Goal: Task Accomplishment & Management: Use online tool/utility

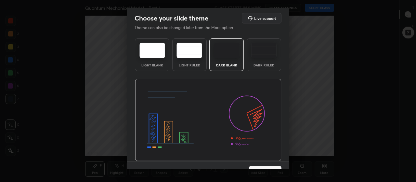
scroll to position [13, 0]
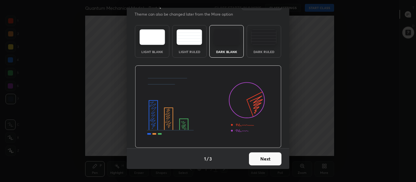
click at [266, 159] on button "Next" at bounding box center [265, 158] width 32 height 13
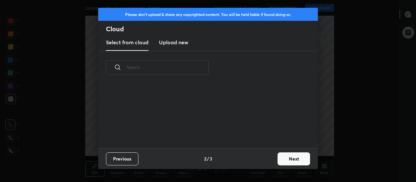
scroll to position [64, 209]
click at [180, 45] on h3 "Upload new" at bounding box center [173, 42] width 29 height 8
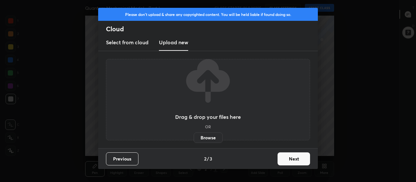
click at [214, 139] on label "Browse" at bounding box center [208, 137] width 29 height 10
click at [194, 139] on input "Browse" at bounding box center [194, 137] width 0 height 10
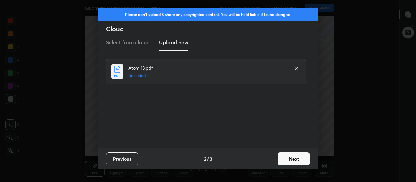
click at [291, 160] on button "Next" at bounding box center [293, 158] width 32 height 13
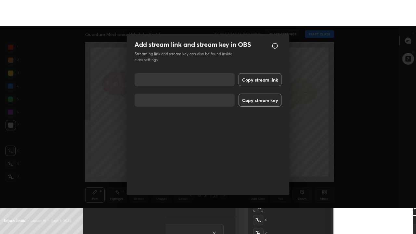
scroll to position [8, 0]
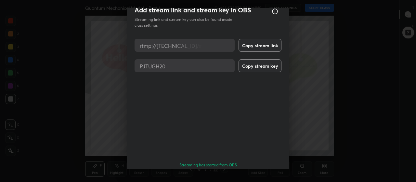
click at [271, 177] on button "Done" at bounding box center [265, 183] width 32 height 13
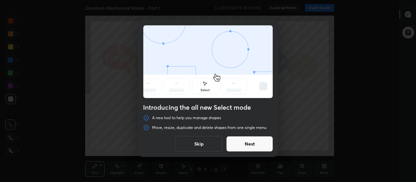
click at [194, 141] on button "Skip" at bounding box center [198, 144] width 47 height 16
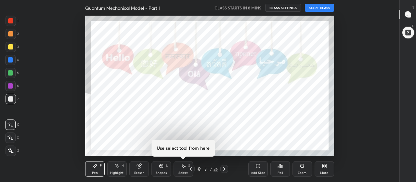
click at [323, 170] on div "More" at bounding box center [324, 169] width 19 height 16
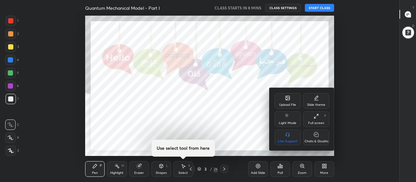
click at [315, 117] on icon at bounding box center [316, 115] width 5 height 5
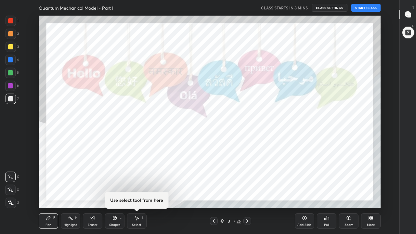
scroll to position [192, 377]
click at [408, 14] on icon at bounding box center [407, 14] width 3 height 0
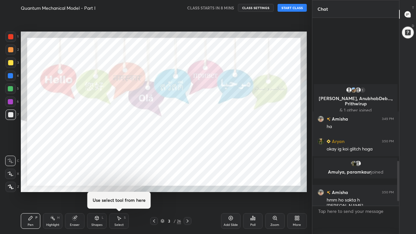
scroll to position [0, 0]
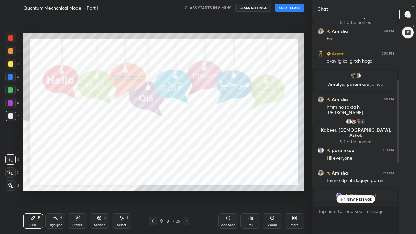
click at [13, 64] on div at bounding box center [10, 63] width 5 height 5
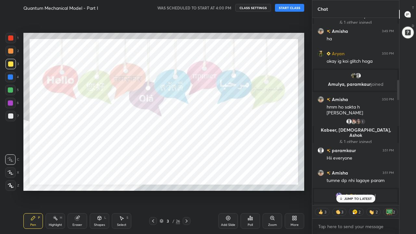
scroll to position [199, 85]
click at [295, 6] on button "START CLASS" at bounding box center [289, 8] width 29 height 8
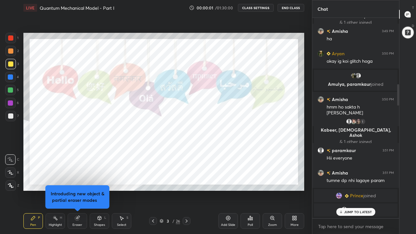
click at [258, 9] on button "CLASS SETTINGS" at bounding box center [256, 8] width 36 height 8
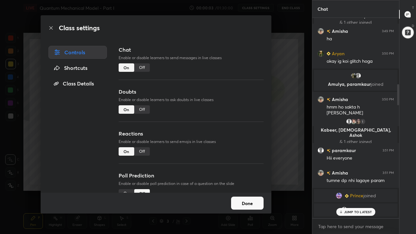
click at [145, 108] on div "Off" at bounding box center [142, 109] width 16 height 8
click at [145, 148] on div "Off" at bounding box center [142, 151] width 16 height 8
click at [246, 181] on button "Done" at bounding box center [247, 203] width 32 height 13
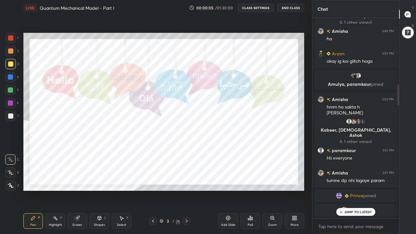
click at [350, 181] on p "JUMP TO LATEST" at bounding box center [358, 212] width 28 height 4
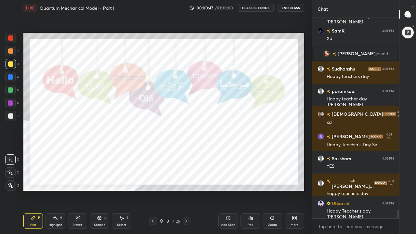
scroll to position [4629, 0]
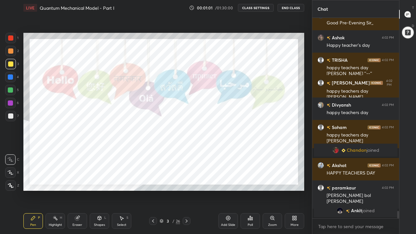
click at [187, 181] on icon at bounding box center [186, 220] width 5 height 5
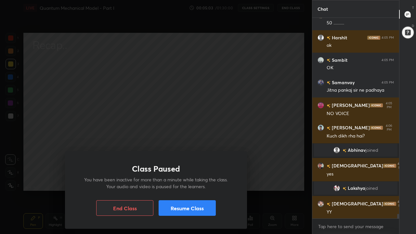
scroll to position [8908, 0]
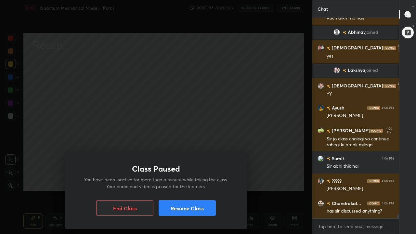
click at [200, 181] on button "Resume Class" at bounding box center [187, 208] width 57 height 16
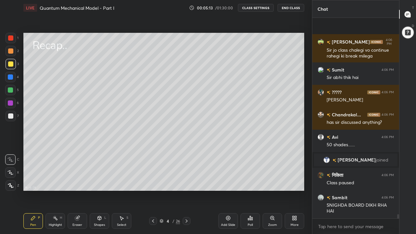
scroll to position [9143, 0]
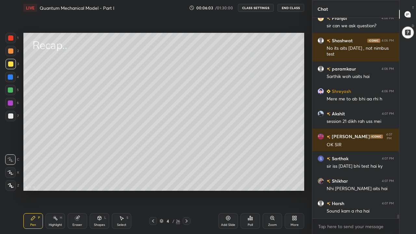
click at [186, 181] on icon at bounding box center [186, 220] width 5 height 5
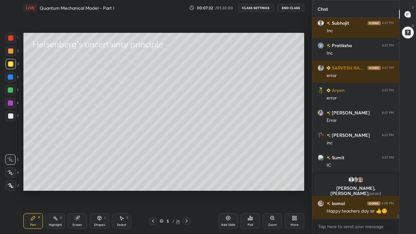
scroll to position [10284, 0]
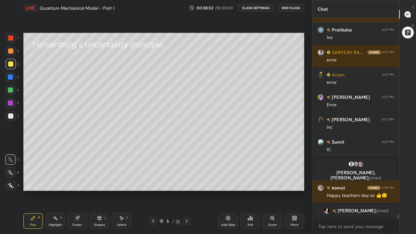
click at [11, 52] on div at bounding box center [10, 50] width 5 height 5
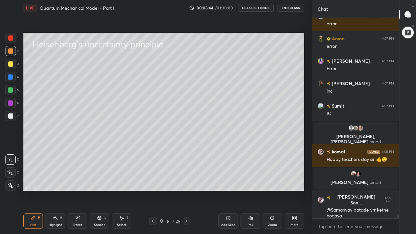
scroll to position [10330, 0]
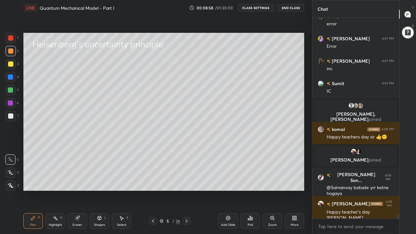
click at [186, 181] on icon at bounding box center [186, 220] width 5 height 5
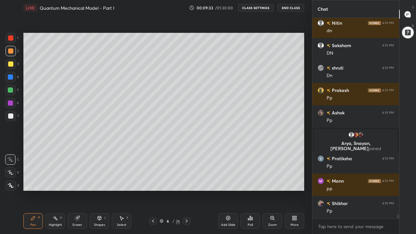
scroll to position [10555, 0]
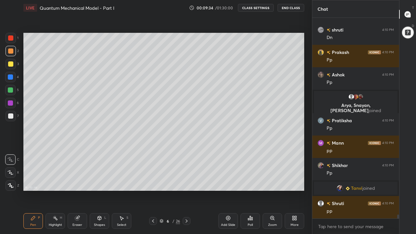
click at [153, 181] on icon at bounding box center [152, 220] width 5 height 5
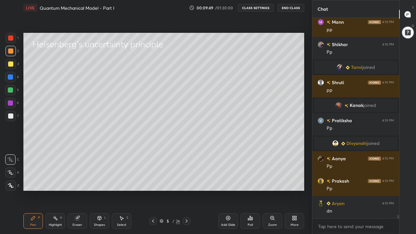
scroll to position [10672, 0]
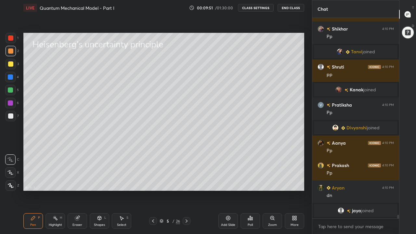
click at [186, 181] on icon at bounding box center [186, 220] width 5 height 5
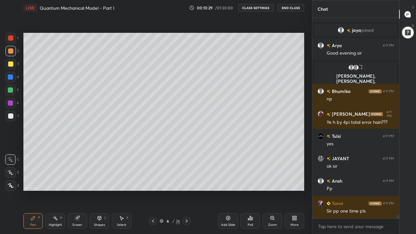
scroll to position [10831, 0]
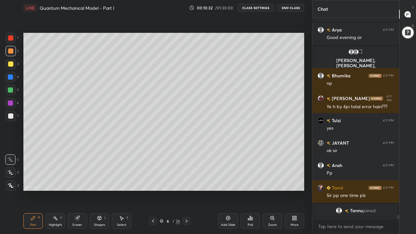
click at [153, 181] on icon at bounding box center [153, 220] width 2 height 3
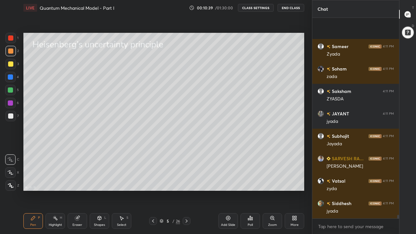
scroll to position [11200, 0]
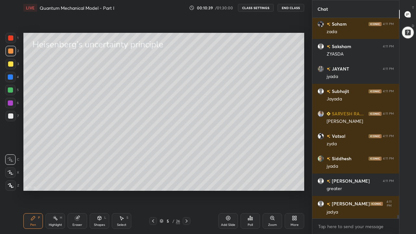
click at [186, 181] on icon at bounding box center [186, 220] width 5 height 5
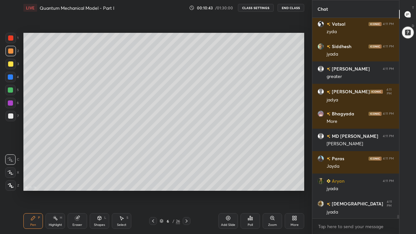
scroll to position [11379, 0]
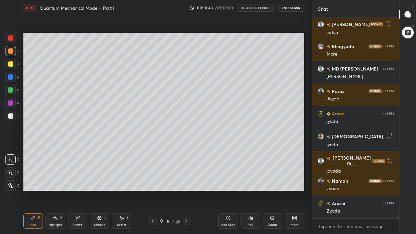
click at [10, 92] on div at bounding box center [10, 89] width 5 height 5
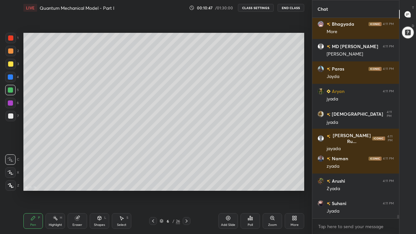
scroll to position [11424, 0]
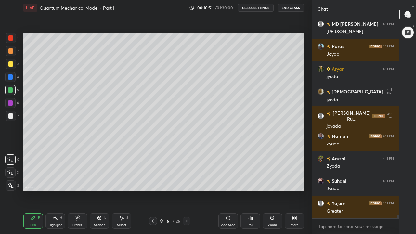
click at [11, 53] on div at bounding box center [10, 50] width 5 height 5
click at [12, 173] on icon at bounding box center [10, 172] width 6 height 5
click at [100, 181] on div "Shapes L" at bounding box center [99, 221] width 19 height 16
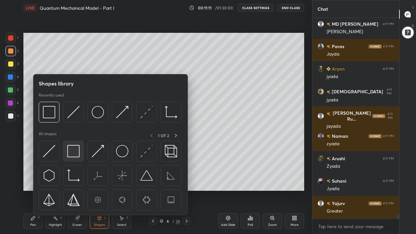
click at [77, 153] on img at bounding box center [73, 151] width 12 height 12
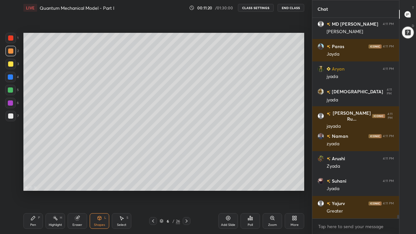
click at [35, 181] on div "Pen P" at bounding box center [32, 221] width 19 height 16
click at [12, 162] on div at bounding box center [10, 159] width 10 height 10
click at [10, 118] on div at bounding box center [10, 115] width 5 height 5
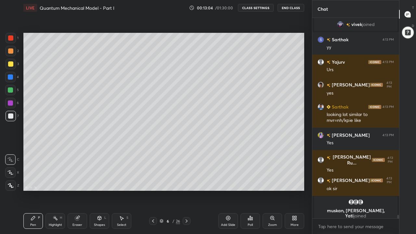
scroll to position [11534, 0]
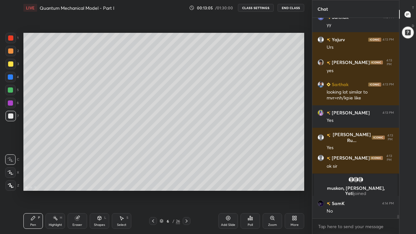
click at [11, 91] on div at bounding box center [10, 89] width 5 height 5
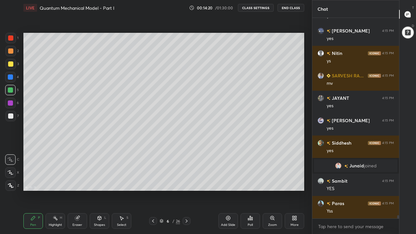
scroll to position [12199, 0]
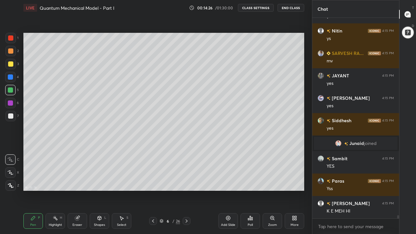
click at [12, 65] on div at bounding box center [10, 63] width 5 height 5
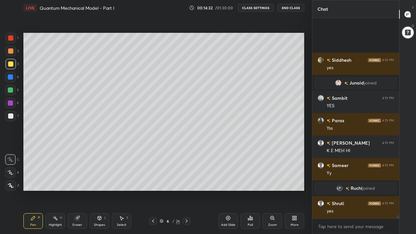
scroll to position [12235, 0]
click at [79, 181] on icon at bounding box center [77, 217] width 5 height 5
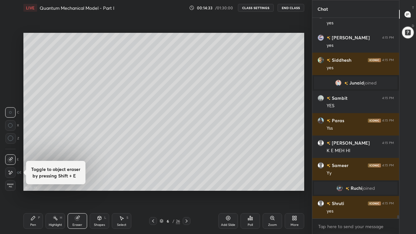
scroll to position [12257, 0]
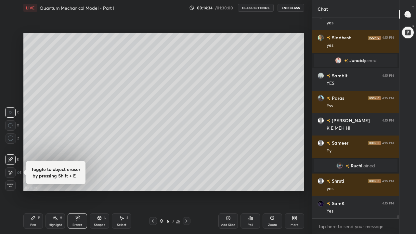
click at [31, 181] on div "Pen P" at bounding box center [32, 221] width 19 height 16
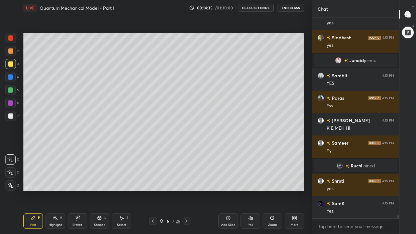
scroll to position [12280, 0]
click at [186, 181] on icon at bounding box center [186, 220] width 5 height 5
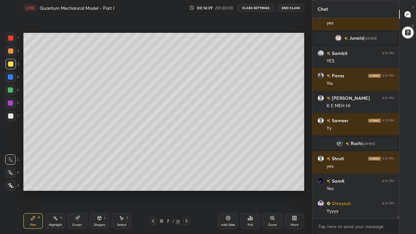
scroll to position [12302, 0]
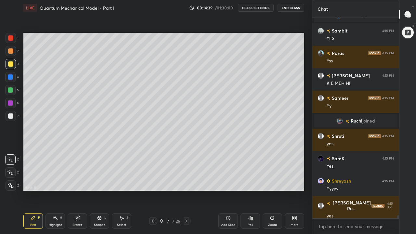
click at [186, 181] on icon at bounding box center [186, 220] width 5 height 5
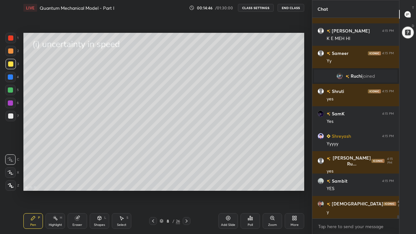
scroll to position [12369, 0]
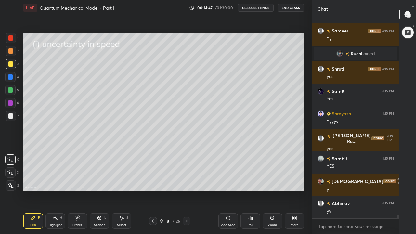
click at [9, 115] on div at bounding box center [10, 115] width 5 height 5
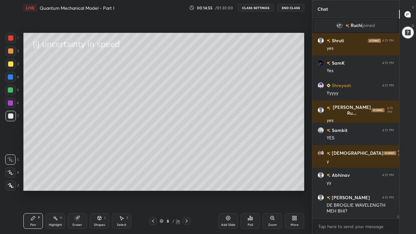
click at [99, 181] on icon at bounding box center [100, 218] width 4 height 4
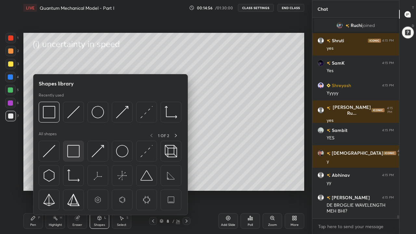
click at [75, 148] on img at bounding box center [73, 151] width 12 height 12
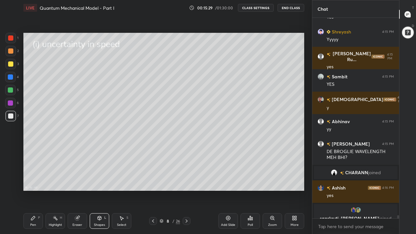
scroll to position [12404, 0]
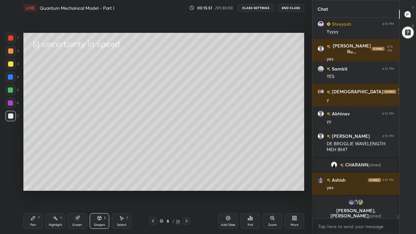
click at [11, 66] on div at bounding box center [10, 63] width 5 height 5
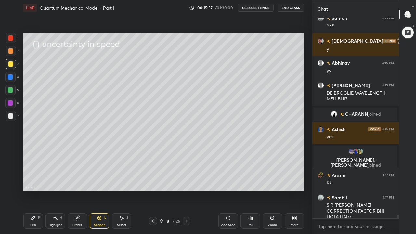
scroll to position [12459, 0]
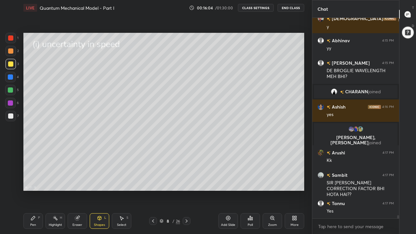
click at [33, 181] on div "Pen" at bounding box center [33, 224] width 6 height 3
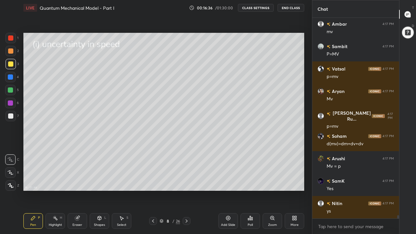
scroll to position [12840, 0]
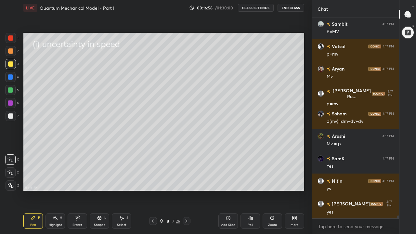
click at [12, 91] on div at bounding box center [10, 89] width 5 height 5
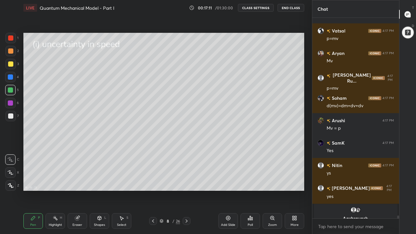
scroll to position [12863, 0]
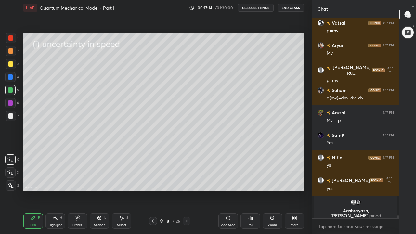
click at [11, 65] on div at bounding box center [10, 63] width 5 height 5
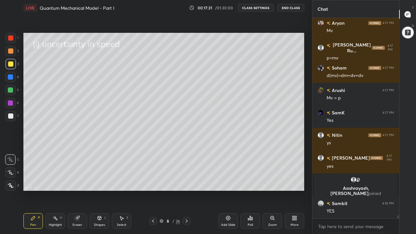
click at [14, 173] on div at bounding box center [10, 172] width 10 height 10
click at [98, 181] on icon at bounding box center [100, 218] width 4 height 4
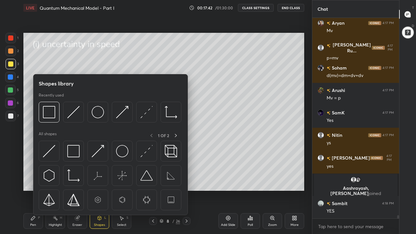
scroll to position [12804, 0]
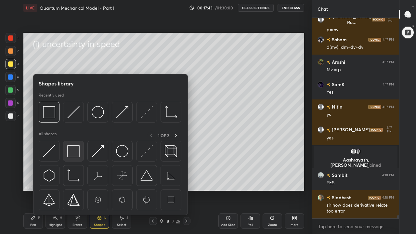
click at [78, 153] on img at bounding box center [73, 151] width 12 height 12
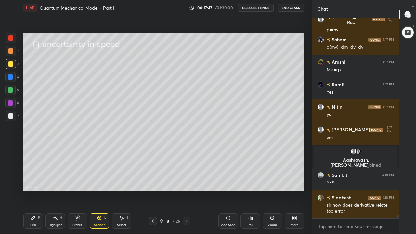
click at [36, 181] on div "Pen P" at bounding box center [32, 221] width 19 height 16
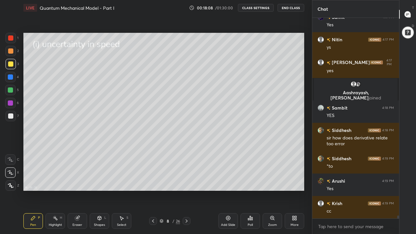
scroll to position [12894, 0]
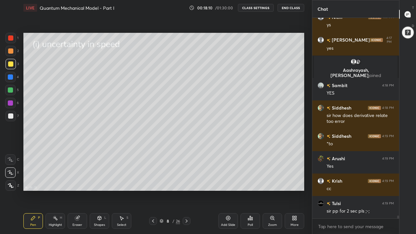
click at [152, 181] on icon at bounding box center [153, 220] width 2 height 3
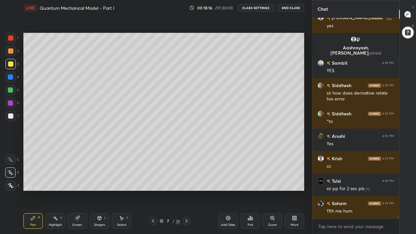
click at [186, 181] on icon at bounding box center [186, 220] width 5 height 5
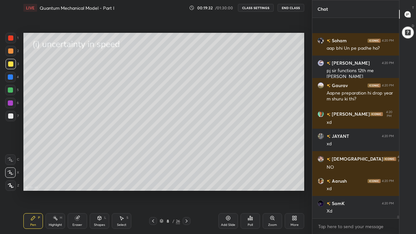
scroll to position [14317, 0]
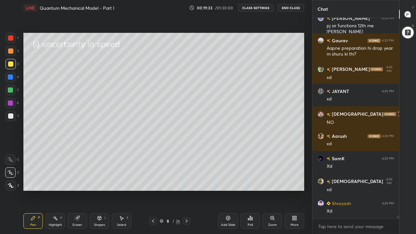
click at [12, 91] on div at bounding box center [10, 89] width 5 height 5
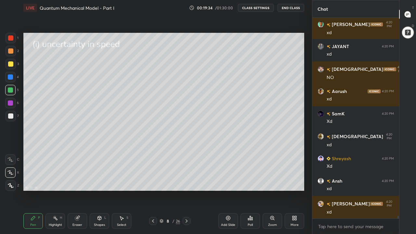
click at [13, 116] on div at bounding box center [10, 115] width 5 height 5
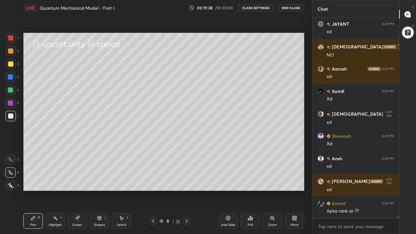
click at [12, 161] on icon at bounding box center [10, 160] width 5 height 4
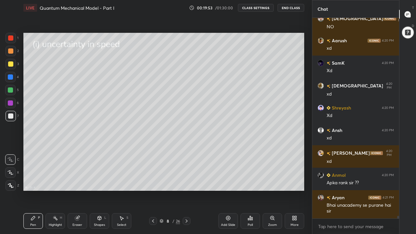
scroll to position [14435, 0]
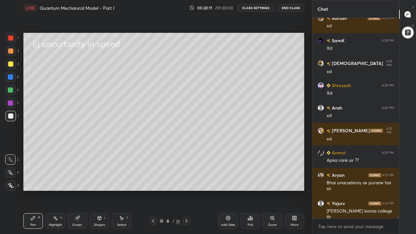
click at [153, 181] on icon at bounding box center [153, 220] width 2 height 3
click at [153, 181] on icon at bounding box center [152, 220] width 5 height 5
click at [187, 181] on icon at bounding box center [187, 220] width 2 height 3
click at [186, 181] on icon at bounding box center [186, 220] width 5 height 5
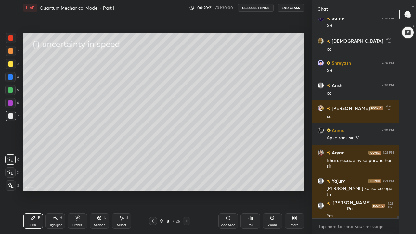
scroll to position [14480, 0]
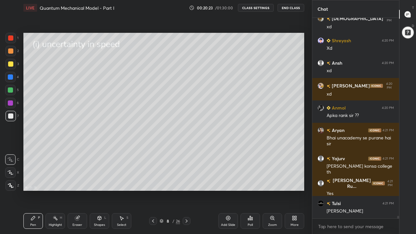
click at [187, 181] on icon at bounding box center [186, 220] width 5 height 5
click at [12, 118] on div at bounding box center [10, 115] width 5 height 5
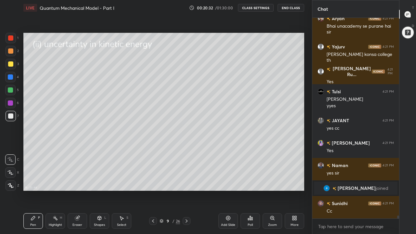
scroll to position [14080, 0]
click at [100, 181] on div "Shapes" at bounding box center [99, 224] width 11 height 3
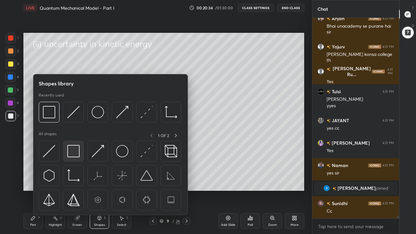
click at [77, 154] on img at bounding box center [73, 151] width 12 height 12
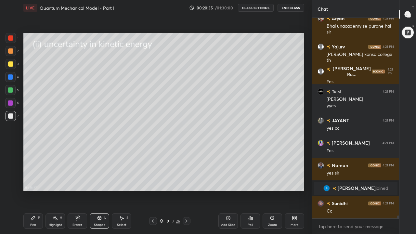
scroll to position [14102, 0]
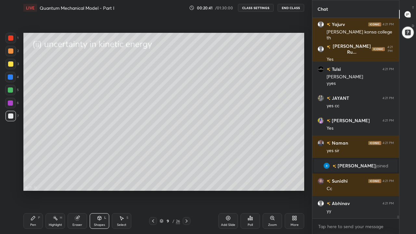
click at [77, 181] on div "Eraser" at bounding box center [77, 221] width 19 height 16
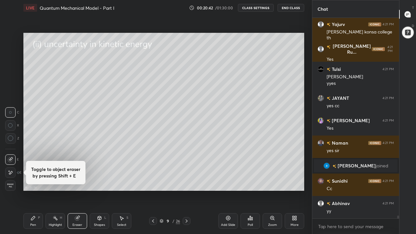
scroll to position [14125, 0]
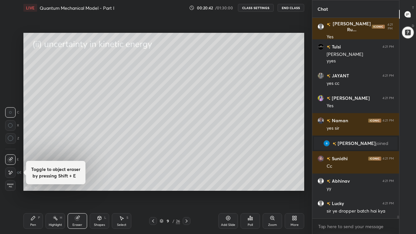
click at [12, 171] on icon at bounding box center [10, 173] width 5 height 6
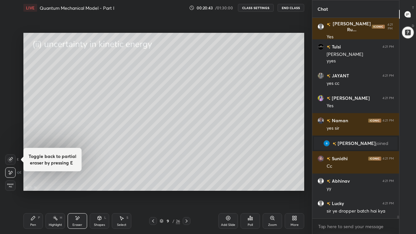
scroll to position [14147, 0]
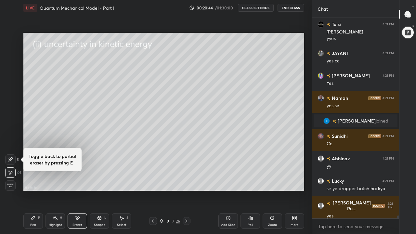
click at [35, 181] on div "Pen P" at bounding box center [32, 221] width 19 height 16
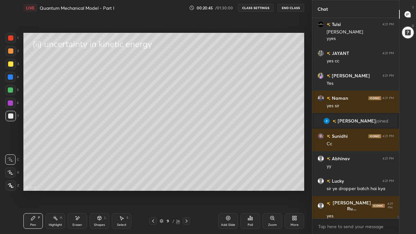
scroll to position [14170, 0]
click at [101, 181] on div "Shapes L" at bounding box center [99, 221] width 19 height 16
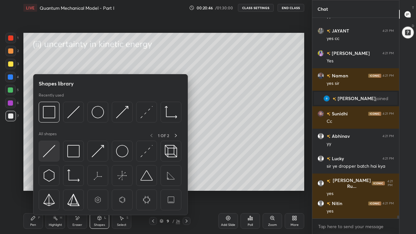
click at [54, 151] on img at bounding box center [49, 151] width 12 height 12
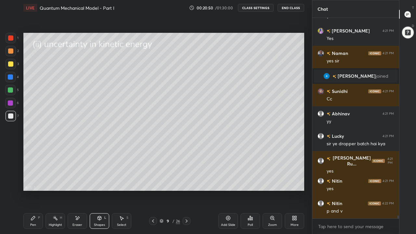
scroll to position [14215, 0]
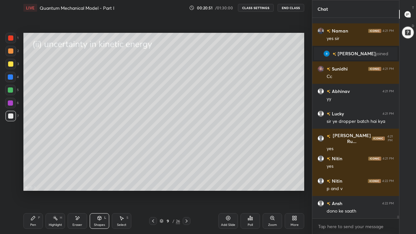
click at [100, 181] on icon at bounding box center [100, 218] width 4 height 4
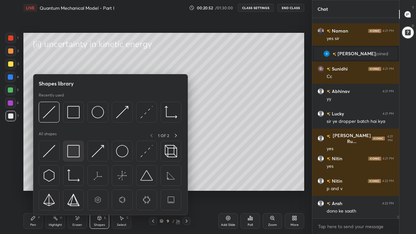
click at [78, 152] on img at bounding box center [73, 151] width 12 height 12
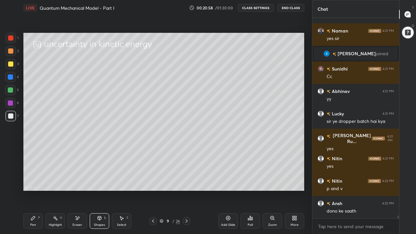
click at [122, 181] on div "Select S" at bounding box center [121, 221] width 19 height 16
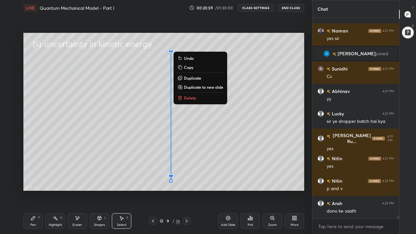
click at [194, 98] on p "Delete" at bounding box center [190, 97] width 12 height 5
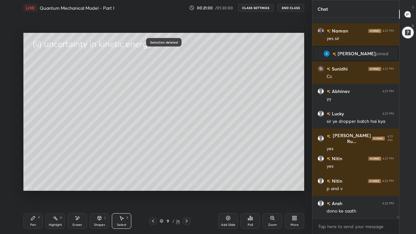
click at [98, 181] on div "Shapes L" at bounding box center [99, 221] width 19 height 16
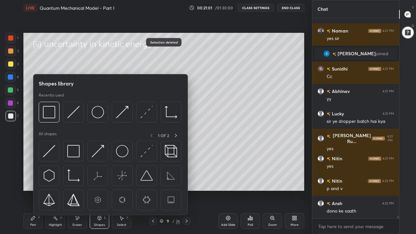
click at [77, 152] on img at bounding box center [73, 151] width 12 height 12
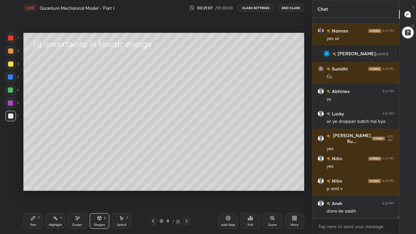
click at [33, 181] on div "Pen" at bounding box center [33, 224] width 6 height 3
click at [10, 64] on div at bounding box center [10, 63] width 5 height 5
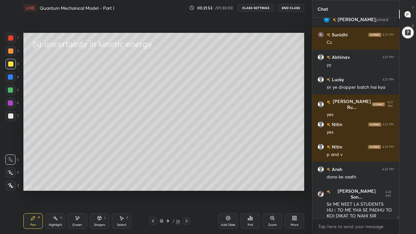
scroll to position [14264, 0]
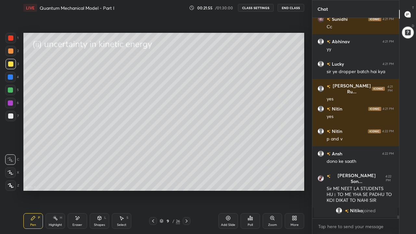
click at [12, 91] on div at bounding box center [10, 89] width 5 height 5
click at [11, 65] on div at bounding box center [10, 63] width 5 height 5
click at [97, 181] on div "Shapes" at bounding box center [99, 224] width 11 height 3
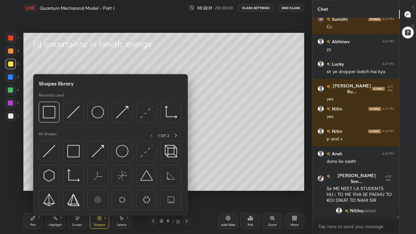
click at [72, 153] on img at bounding box center [73, 151] width 12 height 12
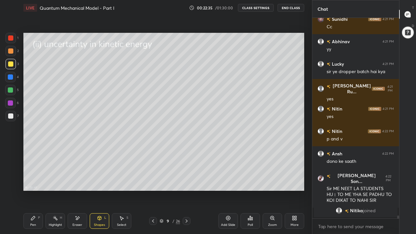
click at [29, 181] on div "Pen P" at bounding box center [32, 221] width 19 height 16
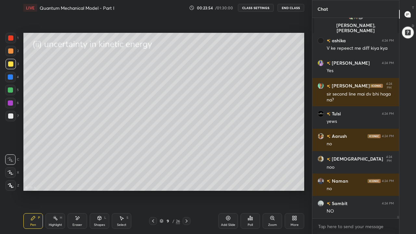
scroll to position [14424, 0]
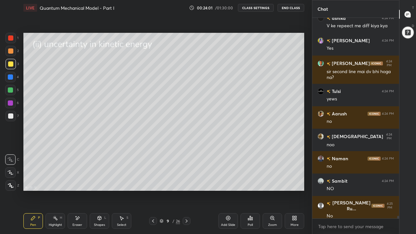
click at [11, 91] on div at bounding box center [10, 89] width 5 height 5
click at [10, 65] on div at bounding box center [10, 63] width 5 height 5
click at [100, 181] on icon at bounding box center [100, 218] width 4 height 4
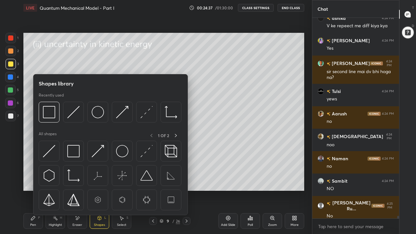
click at [80, 153] on div at bounding box center [73, 151] width 21 height 21
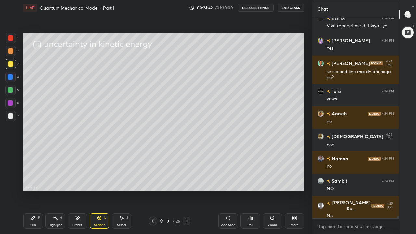
click at [37, 181] on div "Pen P" at bounding box center [32, 221] width 19 height 16
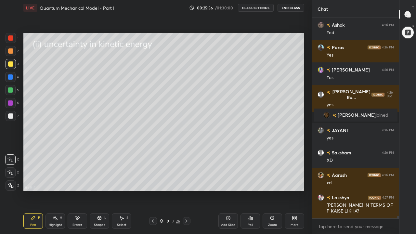
scroll to position [14835, 0]
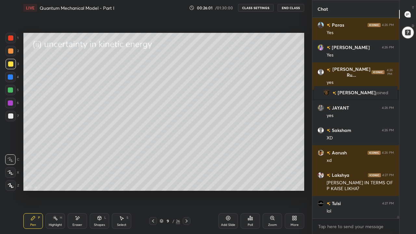
click at [161, 181] on icon at bounding box center [162, 221] width 4 height 4
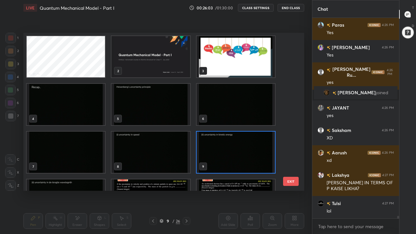
scroll to position [14857, 0]
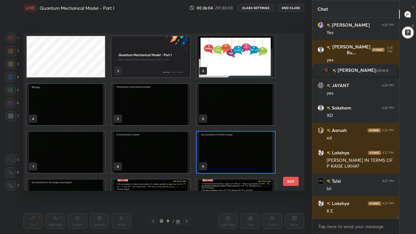
click at [71, 104] on img "grid" at bounding box center [66, 104] width 78 height 41
click at [70, 106] on img "grid" at bounding box center [66, 104] width 78 height 41
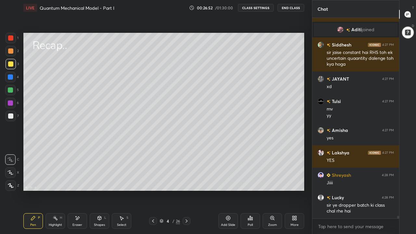
scroll to position [15045, 0]
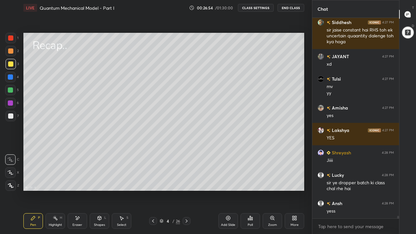
click at [183, 181] on div at bounding box center [187, 221] width 8 height 8
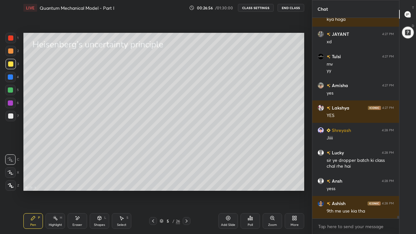
click at [186, 181] on icon at bounding box center [186, 220] width 5 height 5
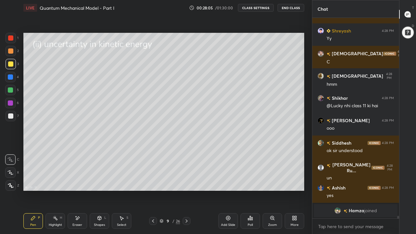
scroll to position [15517, 0]
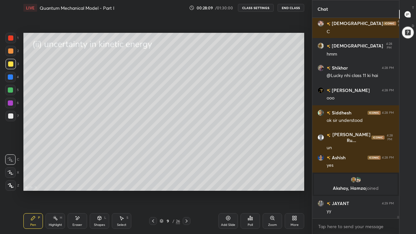
click at [186, 181] on icon at bounding box center [186, 220] width 5 height 5
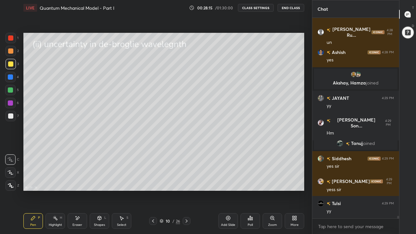
scroll to position [15448, 0]
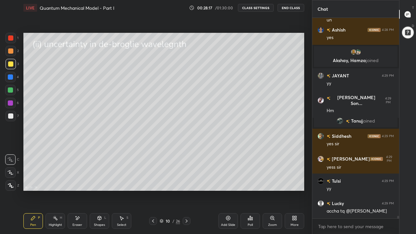
click at [12, 119] on div at bounding box center [11, 116] width 10 height 10
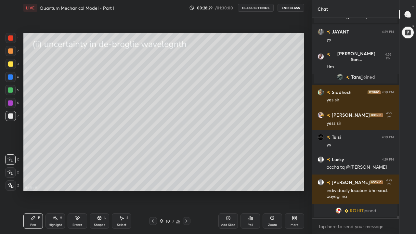
scroll to position [15500, 0]
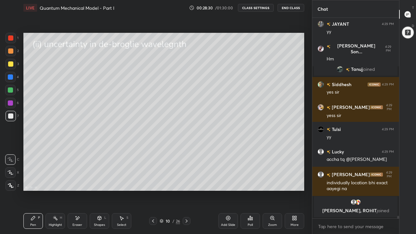
click at [101, 181] on icon at bounding box center [99, 217] width 5 height 5
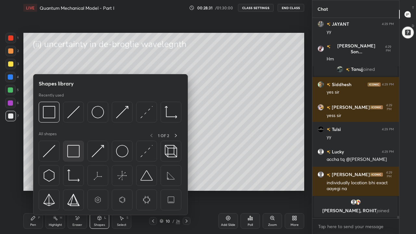
click at [80, 154] on div at bounding box center [73, 151] width 21 height 21
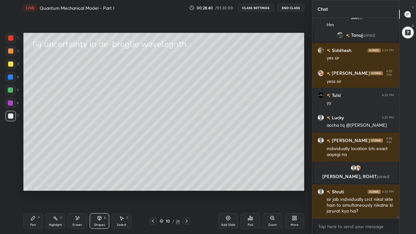
scroll to position [15488, 0]
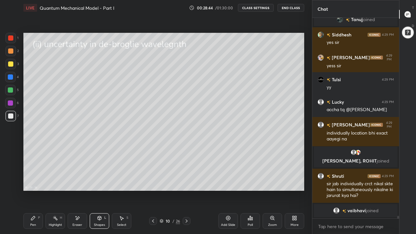
click at [37, 181] on div "Pen P" at bounding box center [32, 221] width 19 height 16
click at [10, 64] on div at bounding box center [10, 63] width 5 height 5
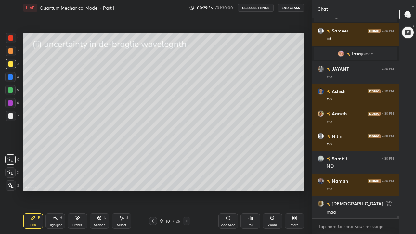
scroll to position [15687, 0]
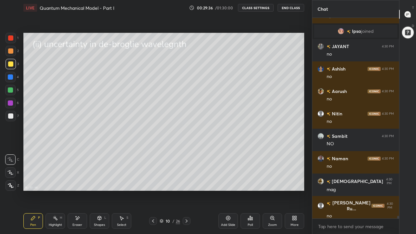
click at [12, 91] on div at bounding box center [10, 89] width 5 height 5
click at [12, 66] on div at bounding box center [10, 63] width 5 height 5
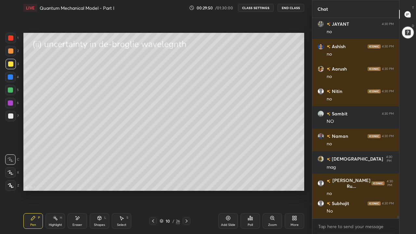
scroll to position [15731, 0]
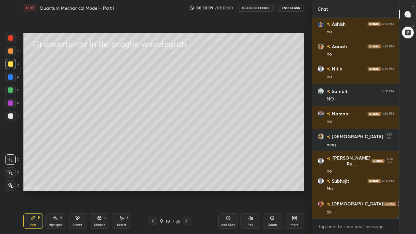
click at [95, 181] on div "Shapes L" at bounding box center [99, 221] width 19 height 16
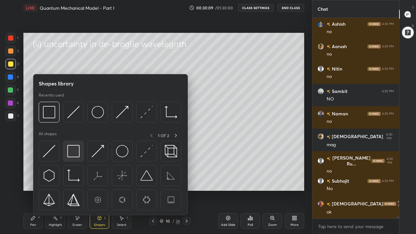
click at [72, 153] on img at bounding box center [73, 151] width 12 height 12
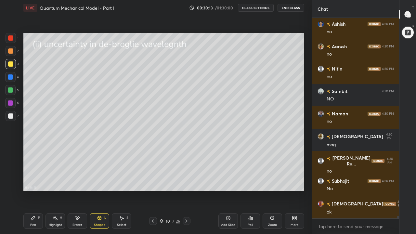
click at [34, 181] on div "Pen" at bounding box center [33, 224] width 6 height 3
click at [11, 118] on div at bounding box center [10, 115] width 5 height 5
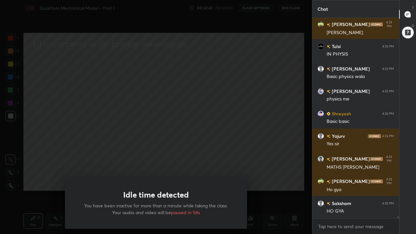
scroll to position [16965, 0]
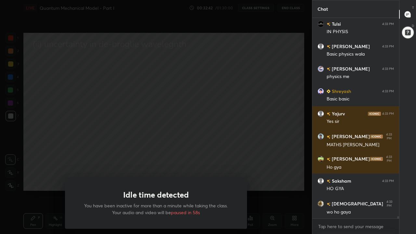
click at [50, 178] on div "Idle time detected You have been inactive for more than a minute while taking t…" at bounding box center [156, 117] width 312 height 234
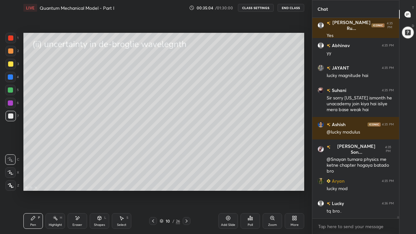
scroll to position [18673, 0]
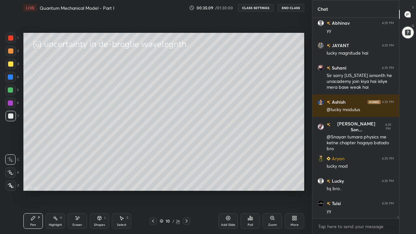
click at [186, 181] on icon at bounding box center [186, 220] width 5 height 5
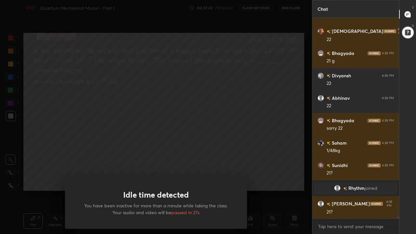
scroll to position [18320, 0]
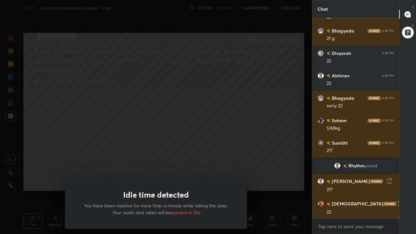
click at [296, 181] on div "Idle time detected You have been inactive for more than a minute while taking t…" at bounding box center [156, 117] width 312 height 234
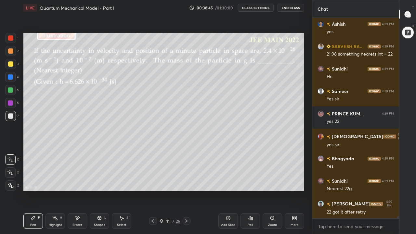
scroll to position [18829, 0]
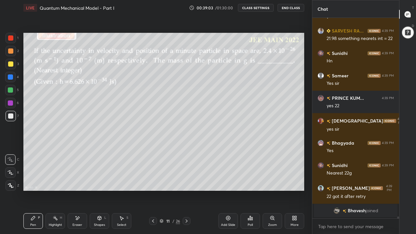
click at [11, 63] on div at bounding box center [10, 63] width 5 height 5
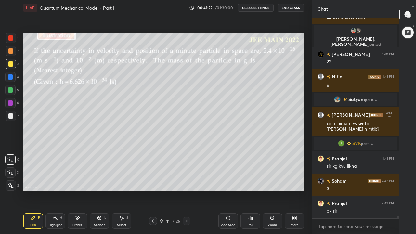
scroll to position [18824, 0]
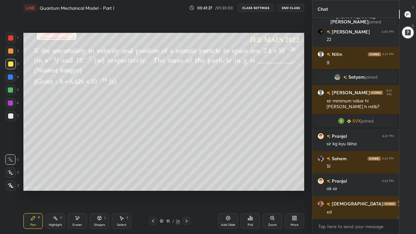
click at [152, 181] on icon at bounding box center [152, 220] width 5 height 5
click at [153, 181] on icon at bounding box center [153, 220] width 2 height 3
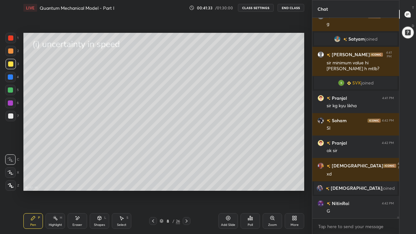
scroll to position [18837, 0]
click at [153, 181] on icon at bounding box center [152, 220] width 5 height 5
click at [187, 181] on icon at bounding box center [186, 220] width 5 height 5
click at [153, 181] on icon at bounding box center [152, 220] width 5 height 5
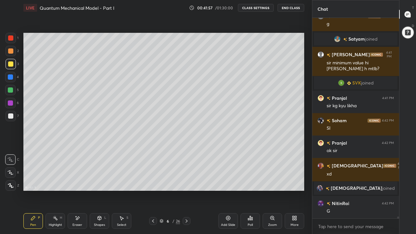
click at [186, 181] on icon at bounding box center [186, 220] width 5 height 5
click at [186, 181] on icon at bounding box center [187, 220] width 2 height 3
click at [186, 181] on icon at bounding box center [186, 220] width 5 height 5
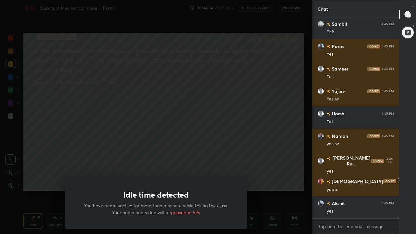
scroll to position [20025, 0]
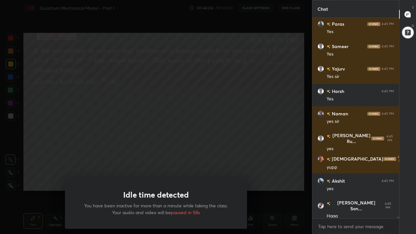
click at [54, 162] on div "Idle time detected You have been inactive for more than a minute while taking t…" at bounding box center [156, 117] width 312 height 234
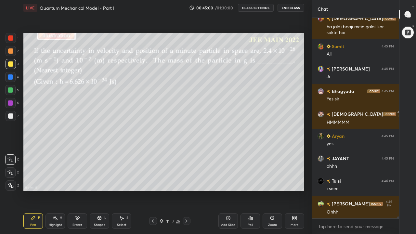
scroll to position [20777, 0]
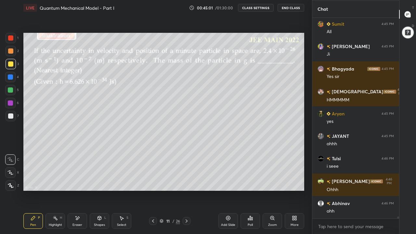
click at [186, 181] on icon at bounding box center [186, 220] width 5 height 5
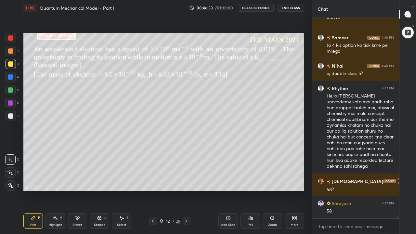
scroll to position [21061, 0]
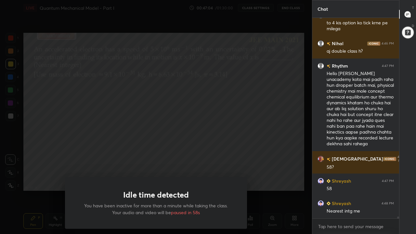
click at [299, 181] on div "Idle time detected You have been inactive for more than a minute while taking t…" at bounding box center [156, 117] width 312 height 234
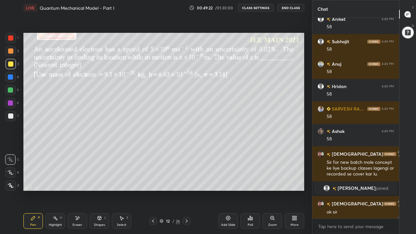
scroll to position [20789, 0]
click at [10, 52] on div at bounding box center [10, 50] width 5 height 5
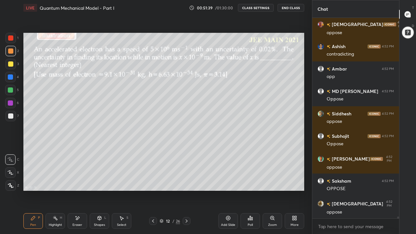
scroll to position [21348, 0]
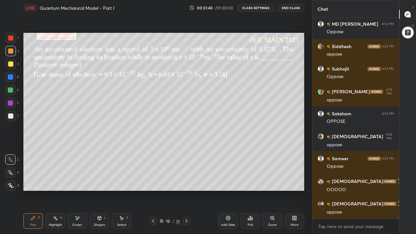
click at [186, 181] on icon at bounding box center [186, 220] width 5 height 5
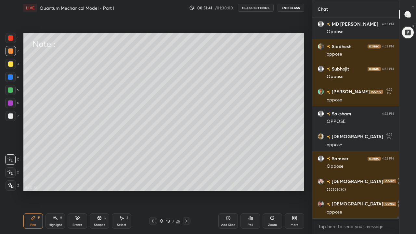
scroll to position [21416, 0]
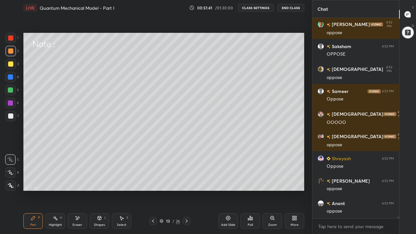
click at [11, 65] on div at bounding box center [10, 63] width 5 height 5
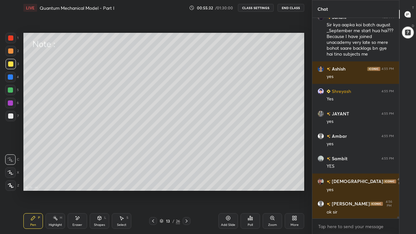
scroll to position [21927, 0]
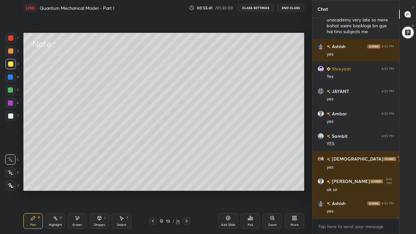
click at [187, 181] on icon at bounding box center [187, 220] width 2 height 3
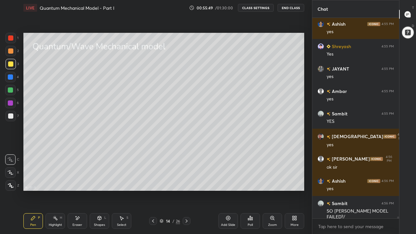
scroll to position [21972, 0]
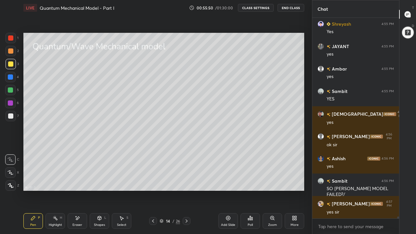
click at [12, 118] on div at bounding box center [10, 115] width 5 height 5
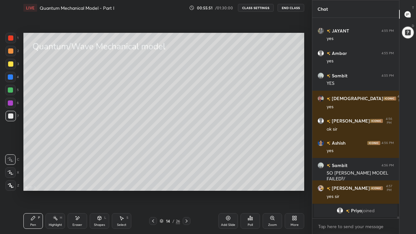
click at [101, 181] on icon at bounding box center [100, 217] width 4 height 1
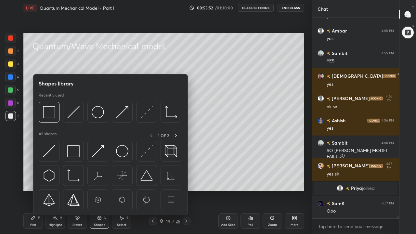
scroll to position [21728, 0]
click at [53, 113] on img at bounding box center [49, 112] width 12 height 12
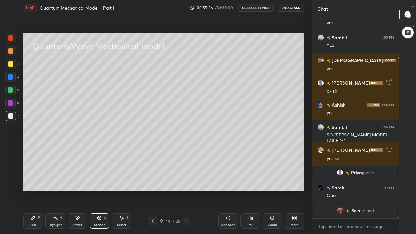
scroll to position [21766, 0]
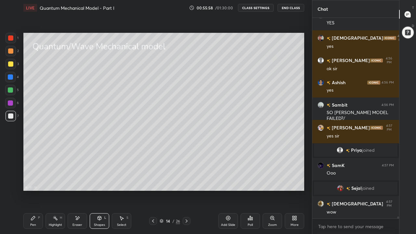
click at [34, 181] on div "Pen" at bounding box center [33, 224] width 6 height 3
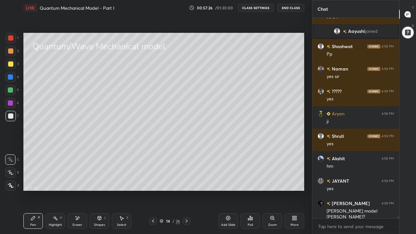
scroll to position [22048, 0]
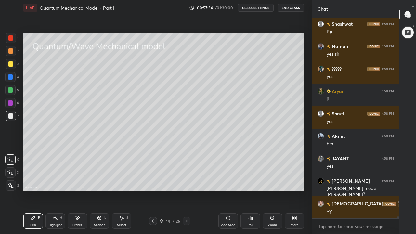
click at [13, 64] on div at bounding box center [10, 63] width 5 height 5
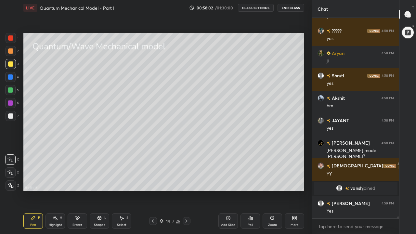
scroll to position [22059, 0]
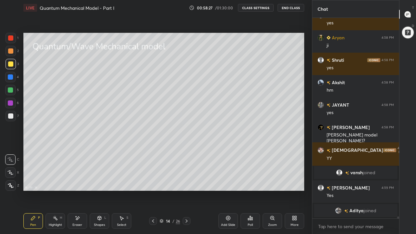
click at [100, 181] on icon at bounding box center [99, 217] width 5 height 5
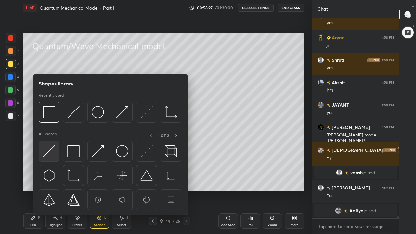
click at [52, 152] on img at bounding box center [49, 151] width 12 height 12
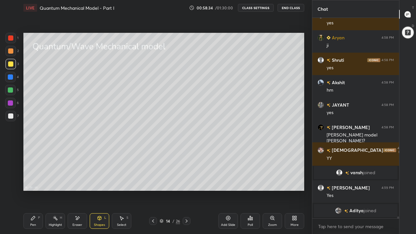
click at [36, 181] on div "Pen P" at bounding box center [32, 221] width 19 height 16
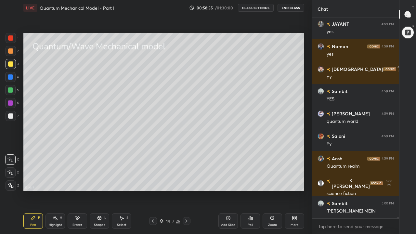
scroll to position [22338, 0]
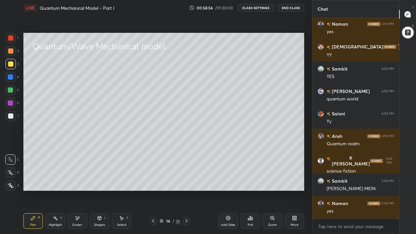
click at [10, 68] on div at bounding box center [11, 64] width 10 height 10
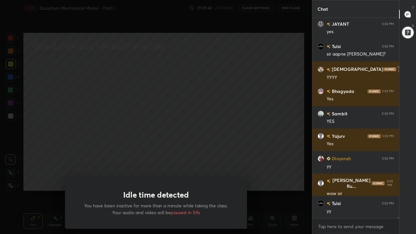
scroll to position [23406, 0]
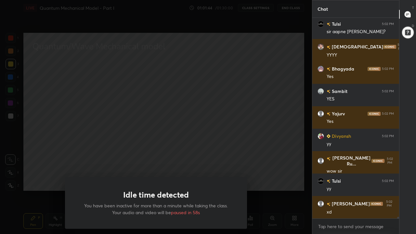
click at [80, 171] on div "Idle time detected You have been inactive for more than a minute while taking t…" at bounding box center [156, 117] width 312 height 234
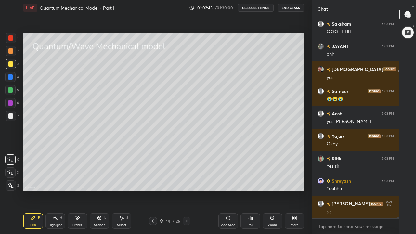
scroll to position [23878, 0]
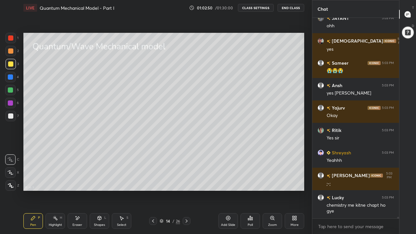
click at [187, 181] on icon at bounding box center [187, 220] width 2 height 3
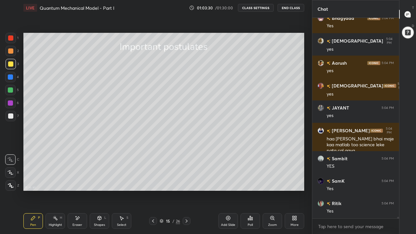
scroll to position [24153, 0]
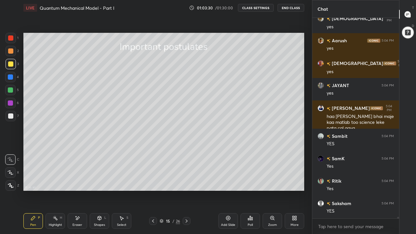
click at [123, 181] on div "Select S" at bounding box center [121, 221] width 19 height 16
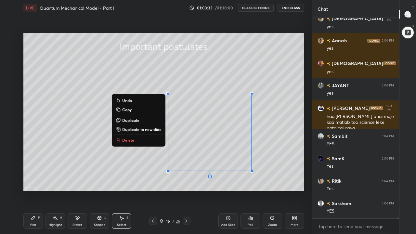
click at [148, 139] on button "Delete" at bounding box center [138, 140] width 48 height 8
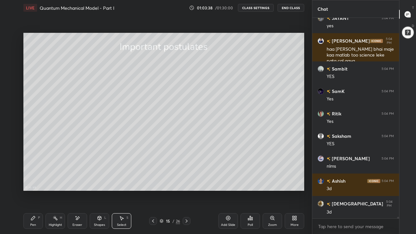
scroll to position [24242, 0]
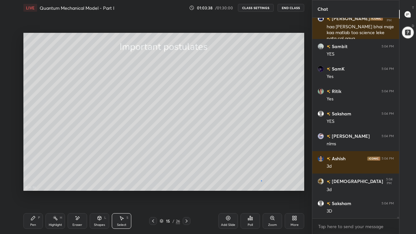
click at [262, 180] on div "0 ° Undo Copy Duplicate Duplicate to new slide Delete" at bounding box center [163, 112] width 281 height 158
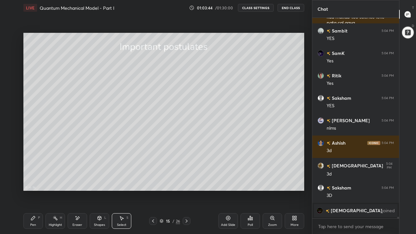
scroll to position [24097, 0]
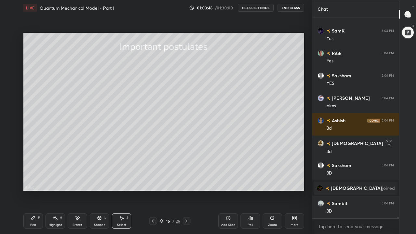
click at [35, 181] on icon at bounding box center [33, 217] width 5 height 5
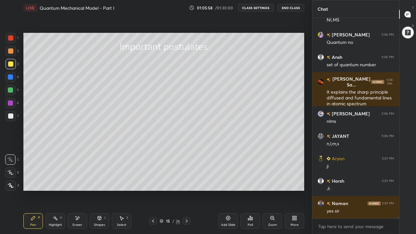
scroll to position [25521, 0]
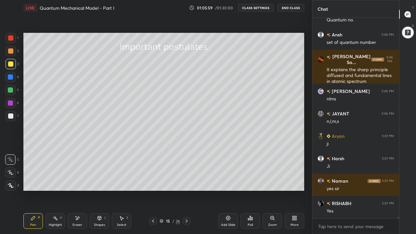
click at [121, 181] on div "Select" at bounding box center [121, 224] width 9 height 3
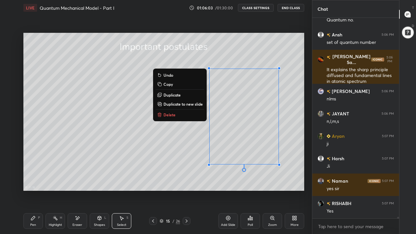
click at [179, 113] on button "Delete" at bounding box center [180, 115] width 48 height 8
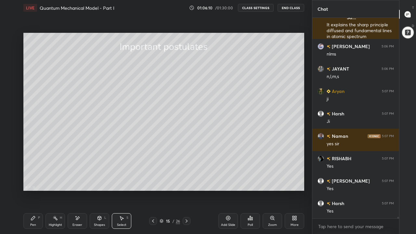
scroll to position [25588, 0]
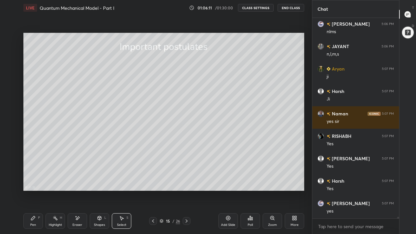
click at [32, 181] on icon at bounding box center [33, 217] width 5 height 5
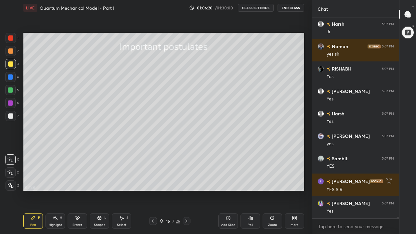
scroll to position [25671, 0]
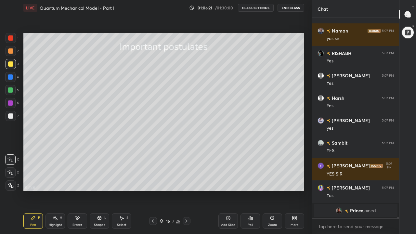
click at [10, 66] on div at bounding box center [10, 63] width 5 height 5
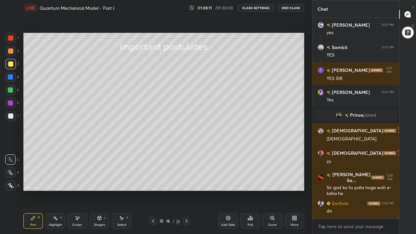
scroll to position [25345, 0]
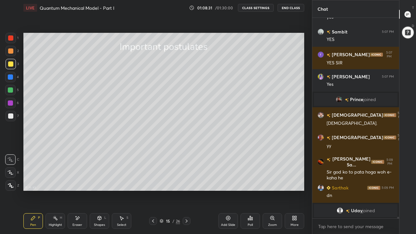
click at [98, 181] on icon at bounding box center [99, 217] width 5 height 5
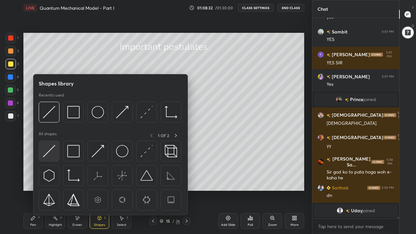
click at [53, 155] on img at bounding box center [49, 151] width 12 height 12
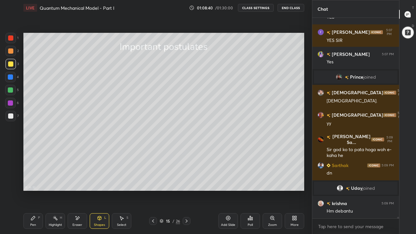
scroll to position [25352, 0]
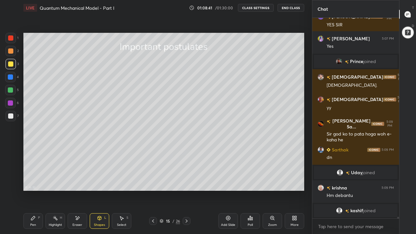
click at [31, 181] on div "Pen" at bounding box center [33, 224] width 6 height 3
click at [11, 105] on div at bounding box center [10, 102] width 5 height 5
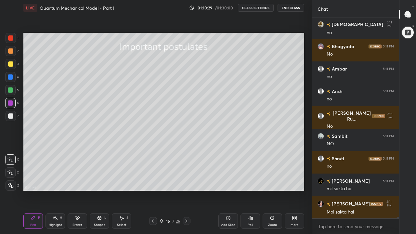
scroll to position [26416, 0]
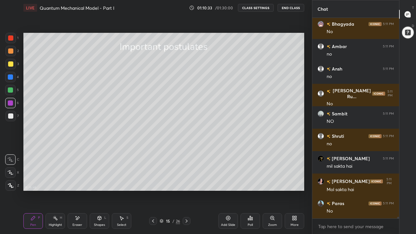
click at [122, 181] on div "Select S" at bounding box center [121, 221] width 19 height 16
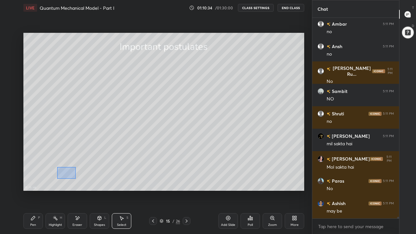
scroll to position [26461, 0]
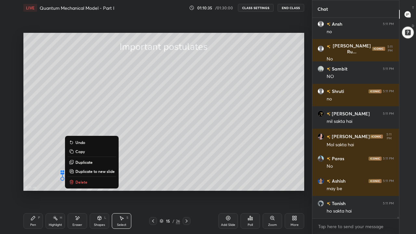
click at [84, 181] on p "Delete" at bounding box center [81, 181] width 12 height 5
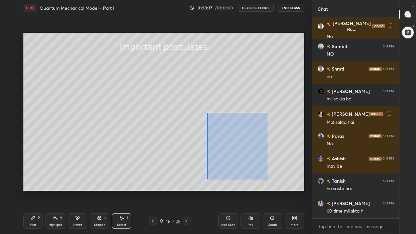
scroll to position [26506, 0]
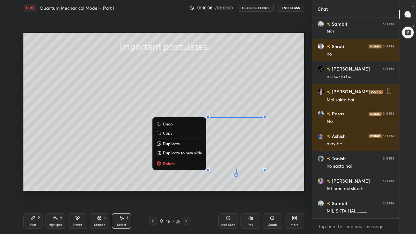
click at [180, 163] on button "Delete" at bounding box center [179, 164] width 48 height 8
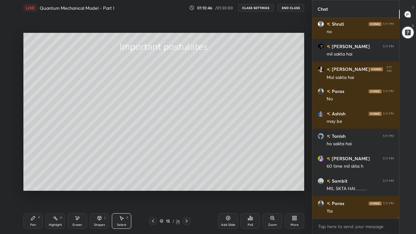
scroll to position [26550, 0]
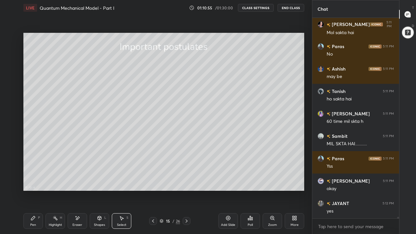
click at [35, 181] on icon at bounding box center [33, 217] width 5 height 5
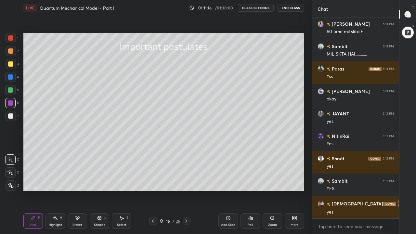
scroll to position [26685, 0]
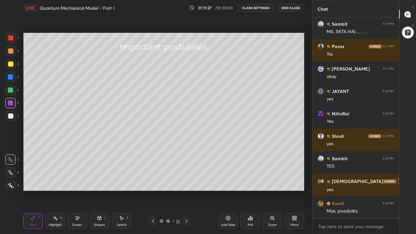
click at [11, 67] on div at bounding box center [11, 64] width 10 height 10
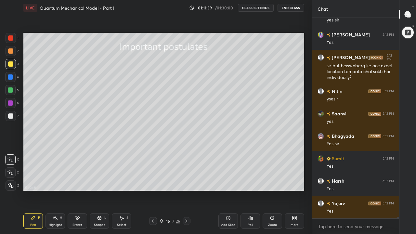
scroll to position [26971, 0]
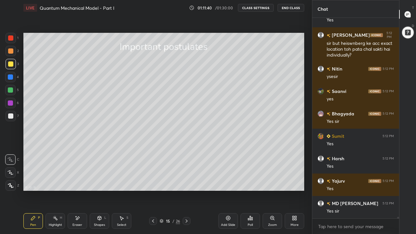
click at [11, 65] on div at bounding box center [10, 63] width 5 height 5
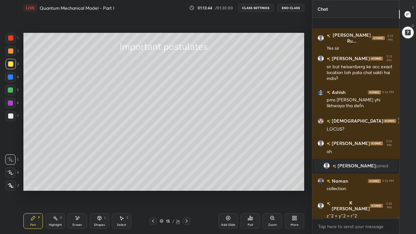
scroll to position [26861, 0]
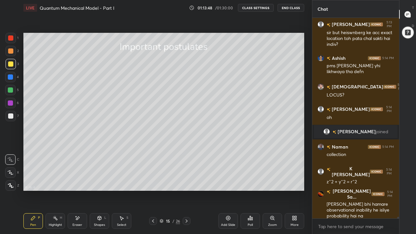
click at [122, 181] on div "Select S" at bounding box center [121, 221] width 19 height 16
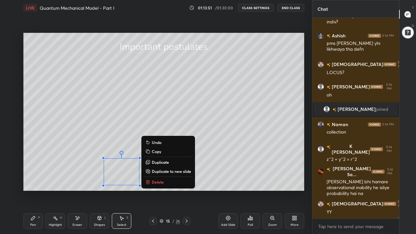
click at [157, 181] on p "Delete" at bounding box center [158, 181] width 12 height 5
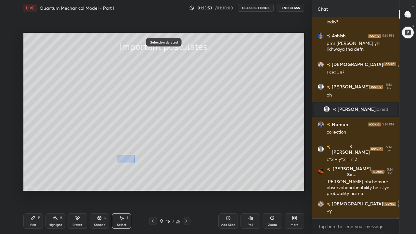
scroll to position [26906, 0]
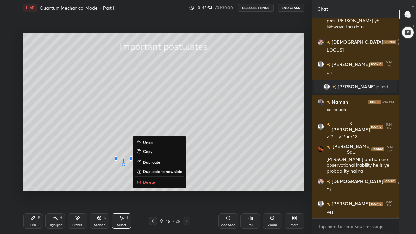
click at [148, 181] on p "Delete" at bounding box center [149, 181] width 12 height 5
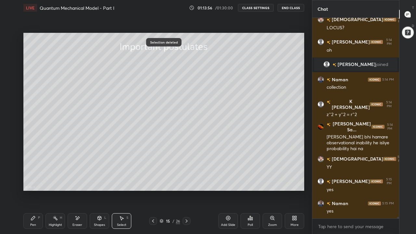
scroll to position [26951, 0]
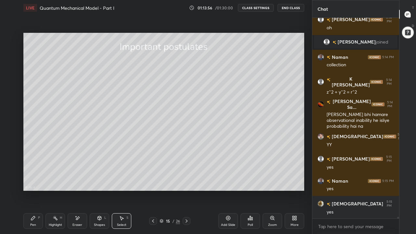
click at [33, 181] on div "Pen" at bounding box center [33, 224] width 6 height 3
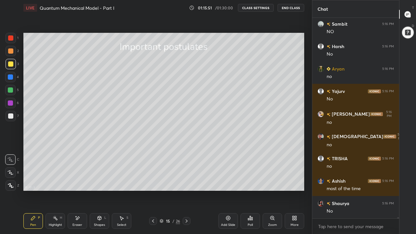
scroll to position [28613, 0]
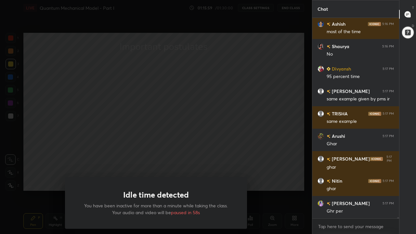
click at [54, 181] on div "Idle time detected You have been inactive for more than a minute while taking t…" at bounding box center [156, 117] width 312 height 234
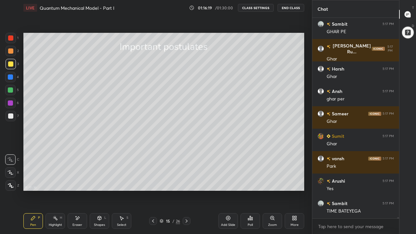
click at [187, 181] on icon at bounding box center [187, 220] width 2 height 3
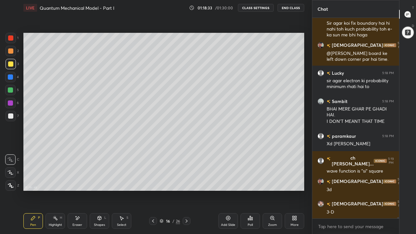
scroll to position [29394, 0]
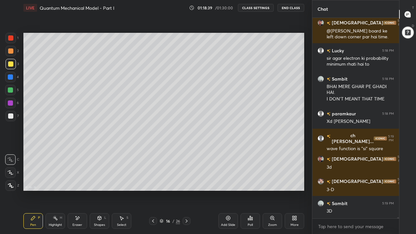
click at [96, 181] on div "Shapes L" at bounding box center [99, 221] width 19 height 16
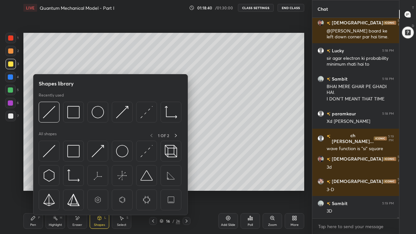
click at [54, 153] on img at bounding box center [49, 151] width 12 height 12
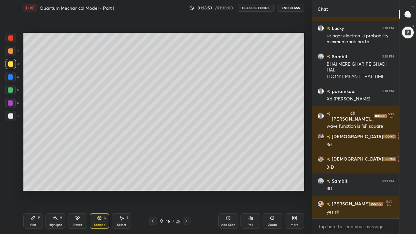
scroll to position [29439, 0]
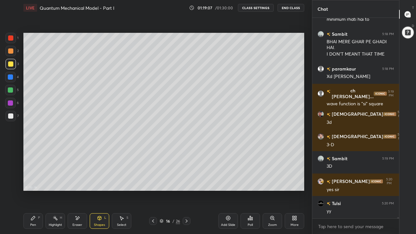
click at [37, 181] on div "Pen P" at bounding box center [32, 221] width 19 height 16
click at [12, 91] on div at bounding box center [10, 89] width 5 height 5
click at [99, 181] on icon at bounding box center [99, 217] width 5 height 5
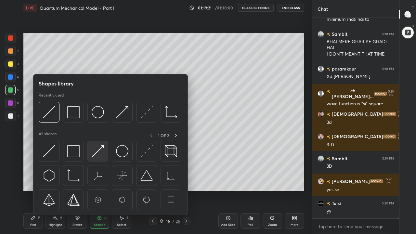
click at [98, 153] on img at bounding box center [98, 151] width 12 height 12
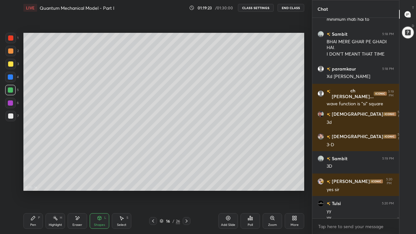
scroll to position [29446, 0]
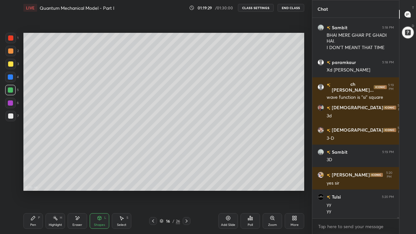
click at [34, 181] on div "Pen P" at bounding box center [32, 221] width 19 height 16
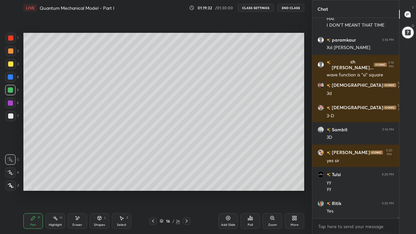
scroll to position [29490, 0]
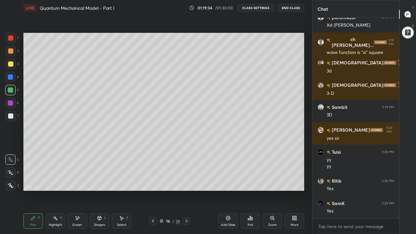
click at [10, 51] on div at bounding box center [10, 50] width 5 height 5
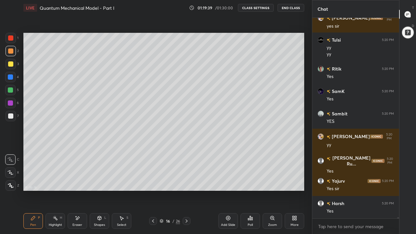
scroll to position [29625, 0]
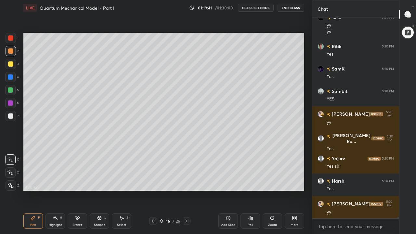
click at [10, 119] on div at bounding box center [11, 116] width 10 height 10
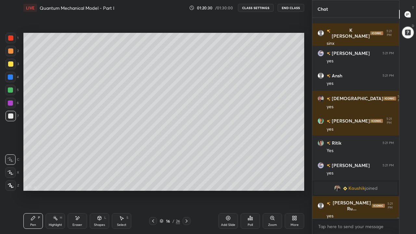
scroll to position [29140, 0]
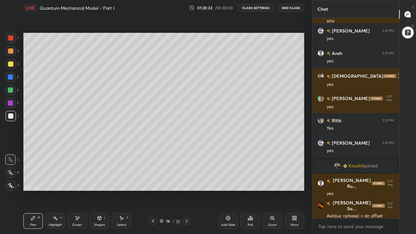
click at [186, 181] on icon at bounding box center [186, 220] width 5 height 5
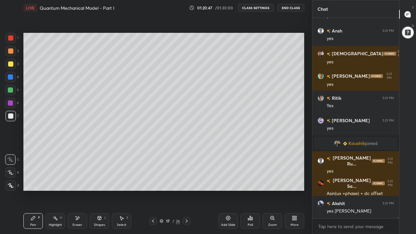
click at [153, 181] on icon at bounding box center [153, 220] width 2 height 3
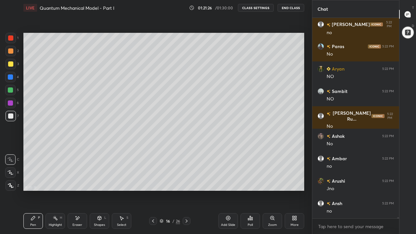
scroll to position [29723, 0]
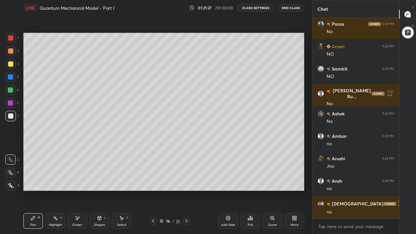
click at [10, 64] on div at bounding box center [10, 63] width 5 height 5
click at [187, 181] on icon at bounding box center [186, 220] width 5 height 5
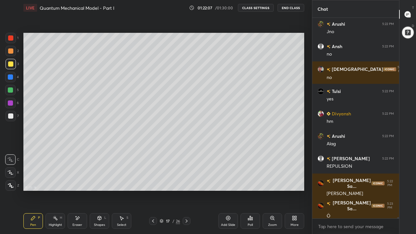
scroll to position [29880, 0]
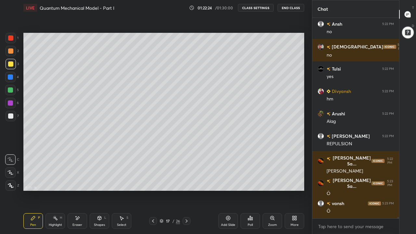
click at [80, 181] on div "Eraser" at bounding box center [77, 221] width 19 height 16
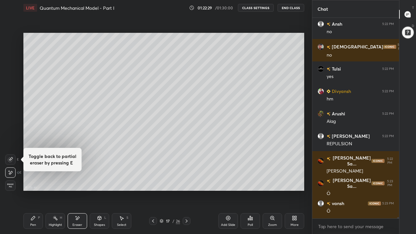
click at [35, 181] on div "Pen P" at bounding box center [32, 221] width 19 height 16
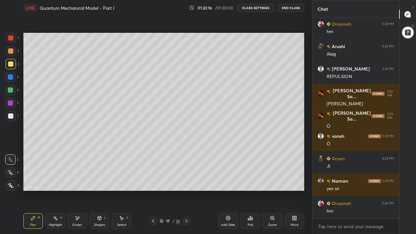
scroll to position [29969, 0]
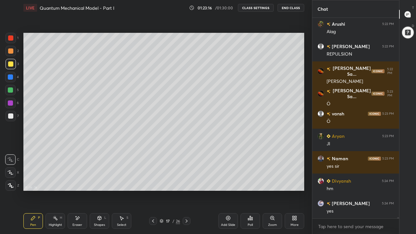
click at [12, 92] on div at bounding box center [10, 89] width 5 height 5
click at [96, 181] on div "Shapes L" at bounding box center [99, 221] width 19 height 16
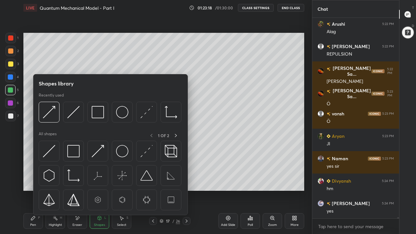
click at [52, 151] on img at bounding box center [49, 151] width 12 height 12
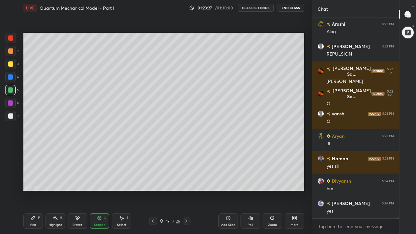
scroll to position [29992, 0]
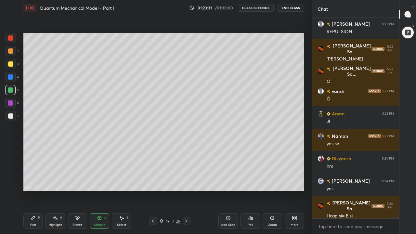
click at [34, 181] on div "Pen P" at bounding box center [32, 221] width 19 height 16
click at [10, 116] on div at bounding box center [10, 115] width 5 height 5
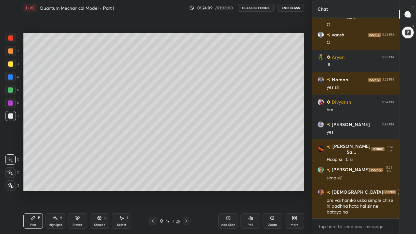
scroll to position [30071, 0]
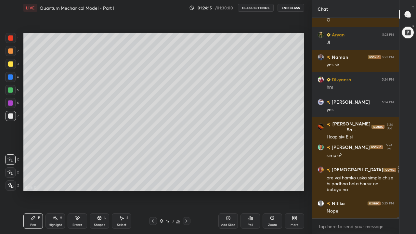
click at [100, 181] on div "Shapes L" at bounding box center [99, 221] width 19 height 16
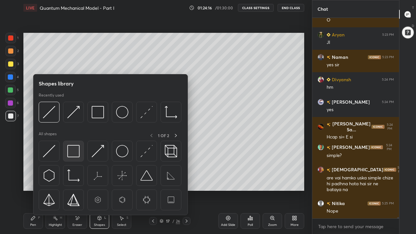
click at [76, 153] on img at bounding box center [73, 151] width 12 height 12
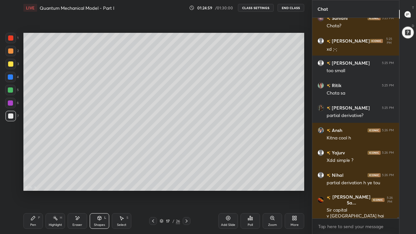
scroll to position [30480, 0]
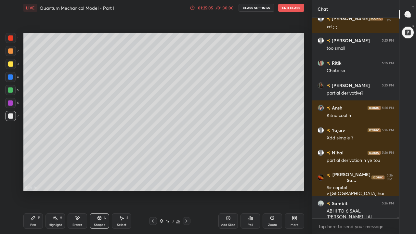
click at [10, 67] on div at bounding box center [11, 64] width 10 height 10
click at [76, 181] on div "Eraser" at bounding box center [77, 221] width 19 height 16
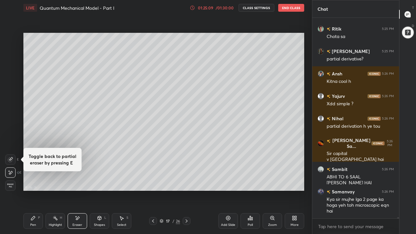
scroll to position [30537, 0]
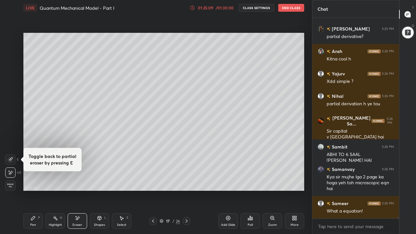
click at [34, 181] on div "Pen P" at bounding box center [32, 221] width 19 height 16
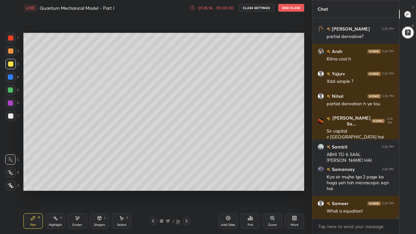
click at [11, 93] on div at bounding box center [10, 90] width 10 height 10
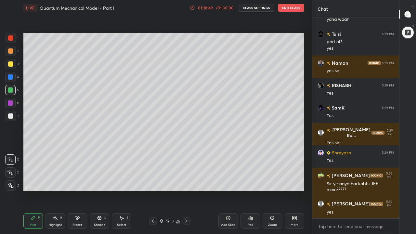
scroll to position [31939, 0]
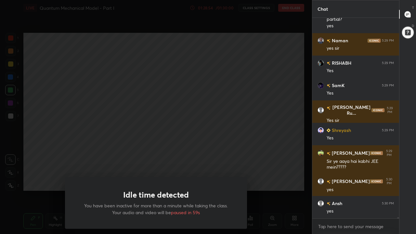
click at [54, 181] on div "Idle time detected You have been inactive for more than a minute while taking t…" at bounding box center [156, 117] width 312 height 234
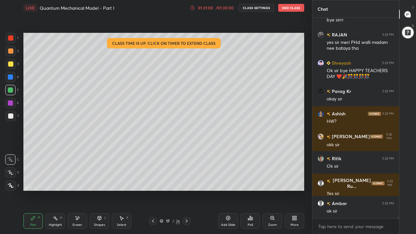
scroll to position [33511, 0]
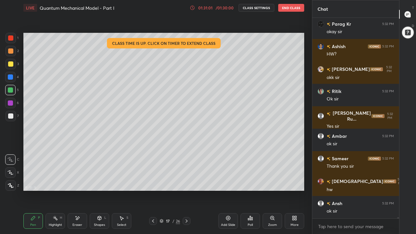
click at [295, 7] on button "End Class" at bounding box center [291, 8] width 26 height 8
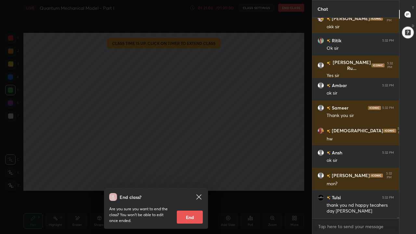
scroll to position [33584, 0]
click at [194, 181] on button "End" at bounding box center [190, 217] width 26 height 13
type textarea "x"
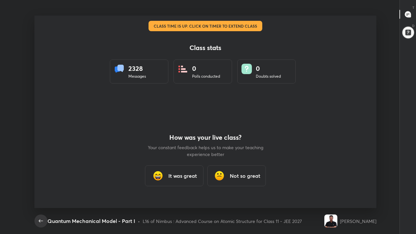
click at [41, 181] on icon "button" at bounding box center [41, 221] width 8 height 8
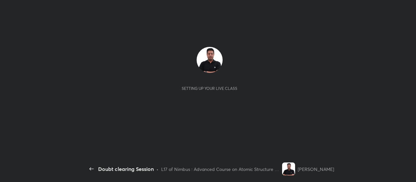
scroll to position [2, 0]
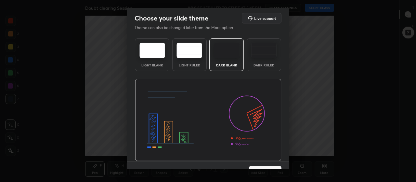
click at [255, 167] on button "Next" at bounding box center [265, 171] width 32 height 13
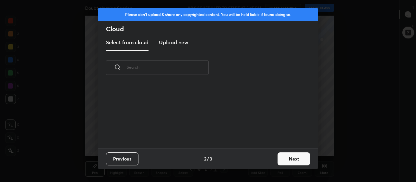
scroll to position [64, 209]
click at [287, 159] on button "Next" at bounding box center [293, 158] width 32 height 13
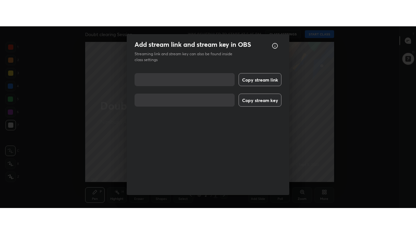
scroll to position [8, 0]
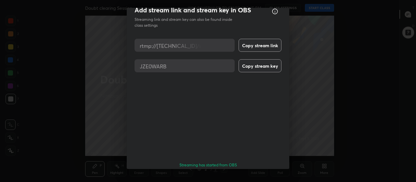
click at [265, 177] on button "Done" at bounding box center [265, 183] width 32 height 13
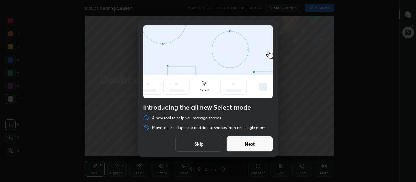
click at [214, 140] on button "Skip" at bounding box center [198, 144] width 47 height 16
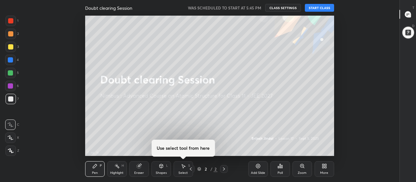
click at [318, 9] on button "START CLASS" at bounding box center [319, 8] width 29 height 8
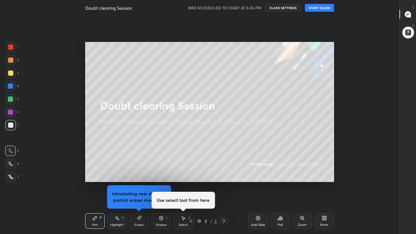
scroll to position [192, 377]
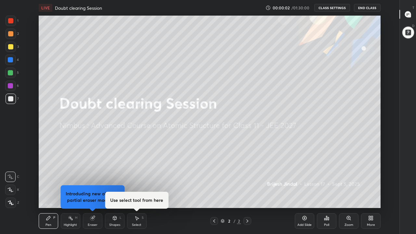
click at [408, 14] on icon at bounding box center [408, 14] width 6 height 6
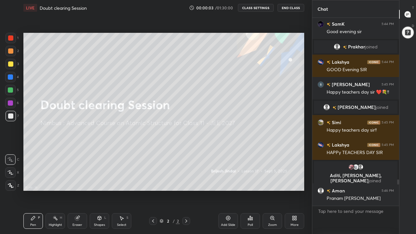
scroll to position [153, 0]
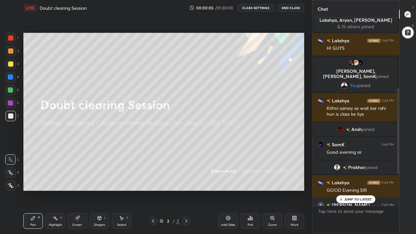
click at [361, 181] on p "JUMP TO LATEST" at bounding box center [358, 199] width 28 height 4
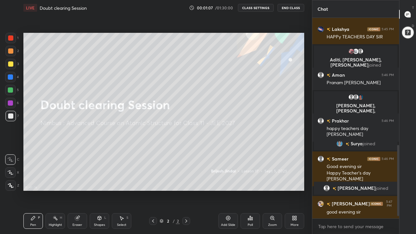
scroll to position [363, 0]
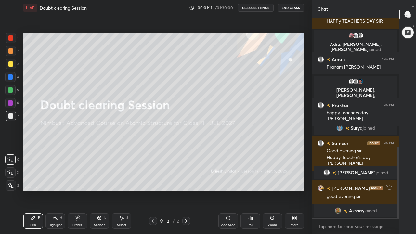
click at [293, 9] on button "End Class" at bounding box center [290, 8] width 27 height 8
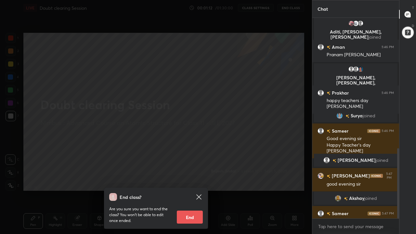
scroll to position [373, 0]
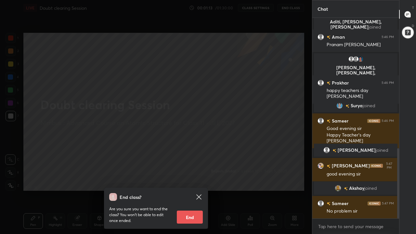
click at [199, 181] on button "End" at bounding box center [190, 217] width 26 height 13
type textarea "x"
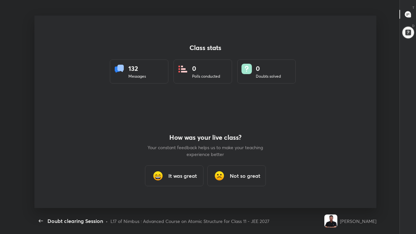
scroll to position [0, 0]
click at [41, 181] on icon "button" at bounding box center [41, 221] width 8 height 8
